Goal: Task Accomplishment & Management: Manage account settings

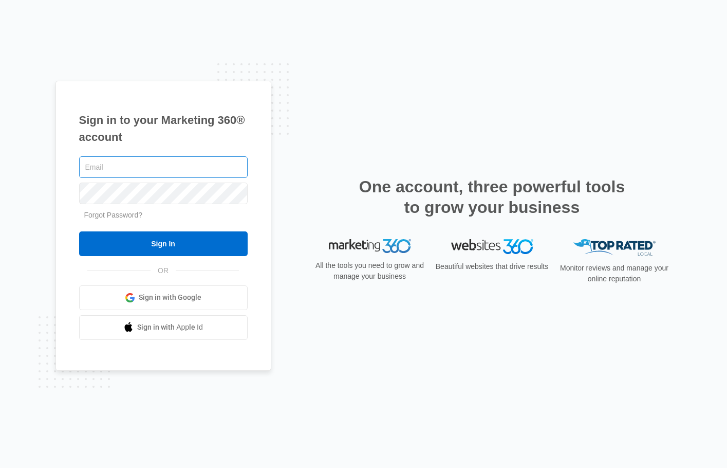
click at [125, 172] on input "text" at bounding box center [163, 167] width 169 height 22
type input "a"
click at [105, 163] on input "text" at bounding box center [163, 167] width 169 height 22
type input "[EMAIL_ADDRESS][DOMAIN_NAME]"
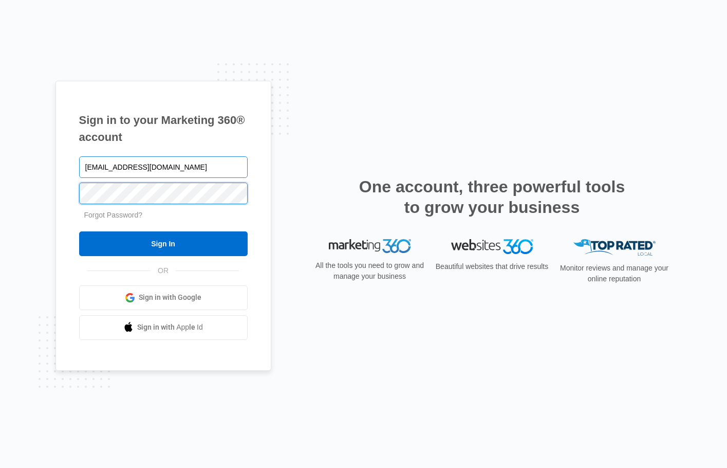
click at [79, 231] on input "Sign In" at bounding box center [163, 243] width 169 height 25
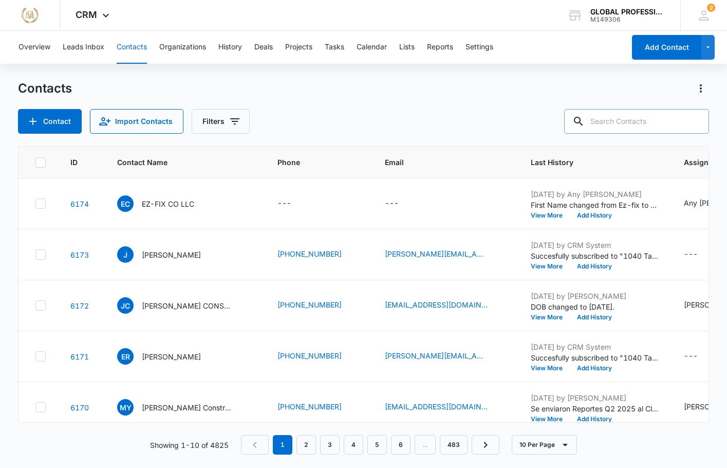
click at [618, 122] on input "text" at bounding box center [636, 121] width 145 height 25
type input "moes"
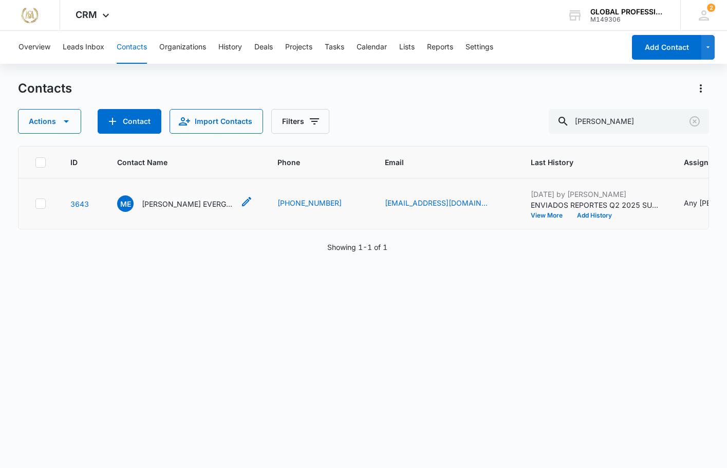
click at [191, 212] on div "ME MOES EVERGREEN LANDSCAPING AND LAWN CARE LLC" at bounding box center [175, 203] width 117 height 16
